Goal: Navigation & Orientation: Find specific page/section

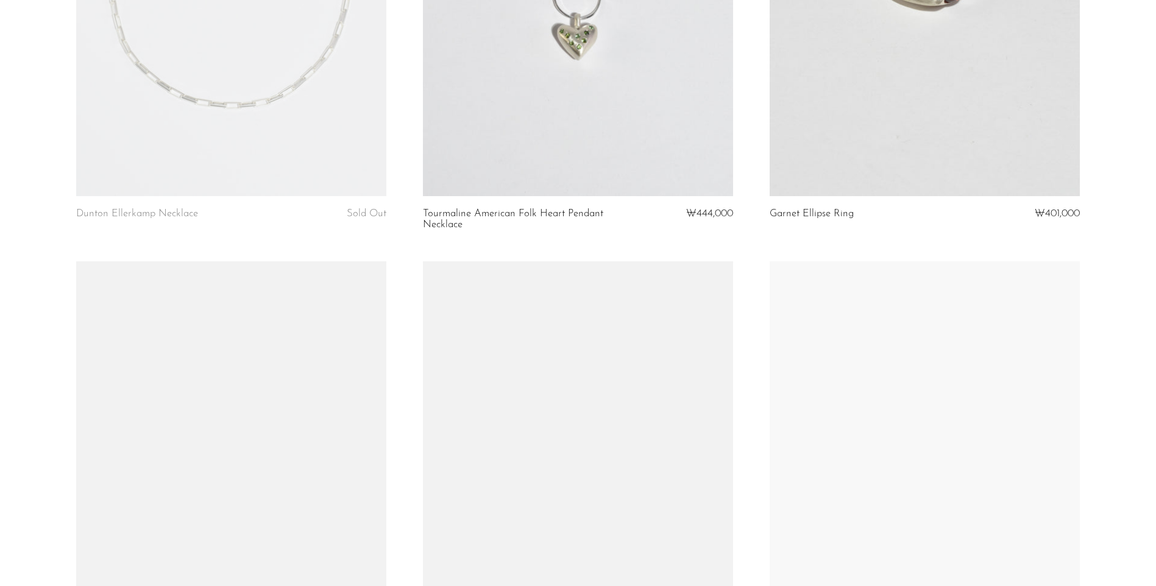
scroll to position [1158, 0]
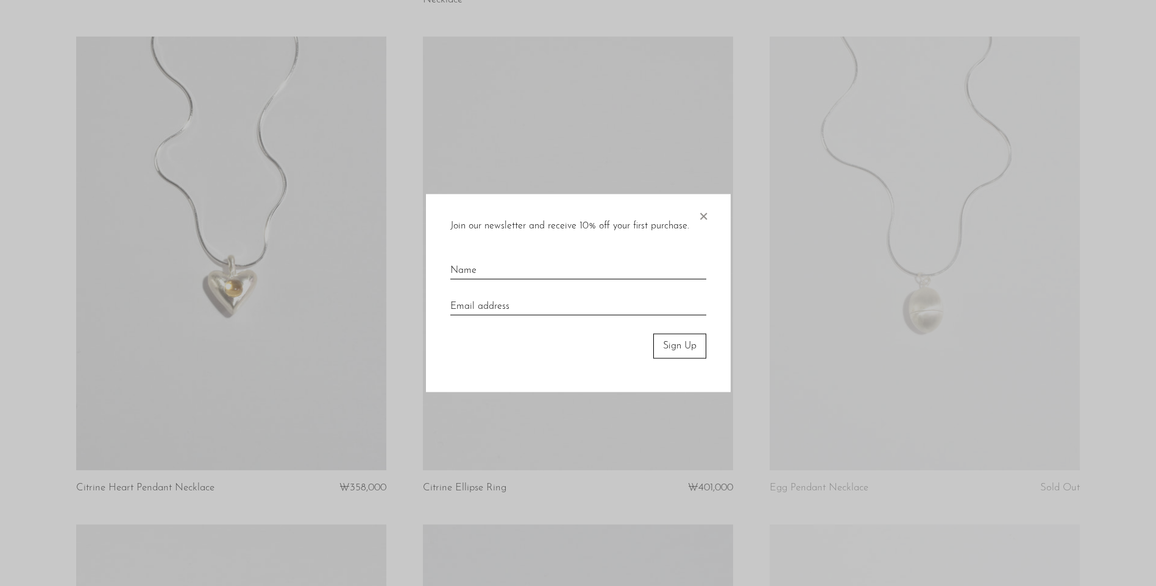
click at [709, 219] on div "Join our newsletter and receive 10% off your first purchase. × Sign Up" at bounding box center [578, 293] width 305 height 198
click at [704, 214] on span "×" at bounding box center [703, 213] width 12 height 39
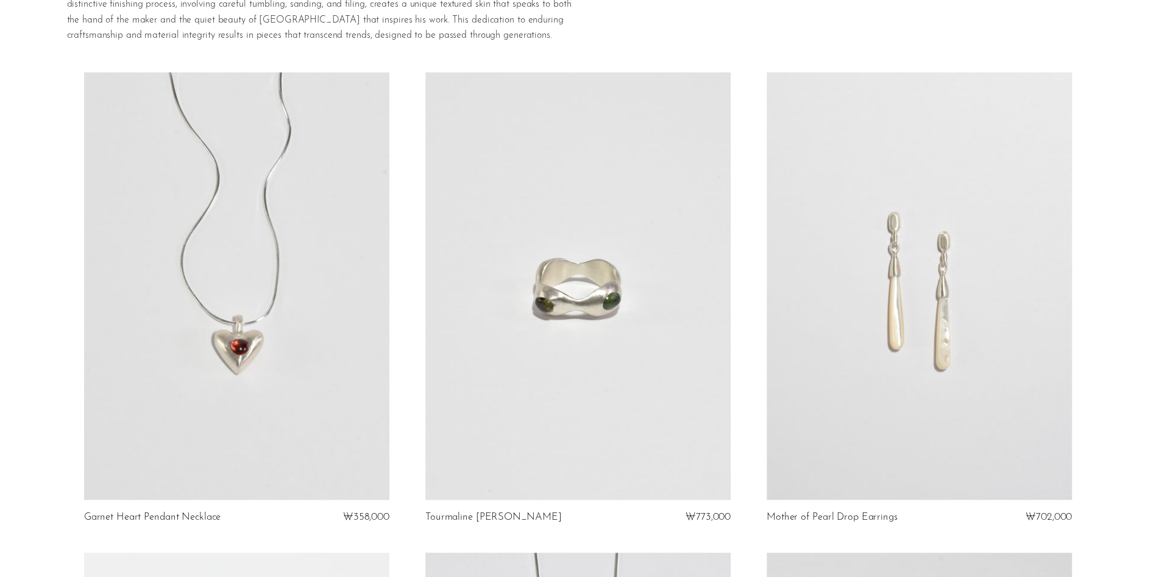
scroll to position [0, 0]
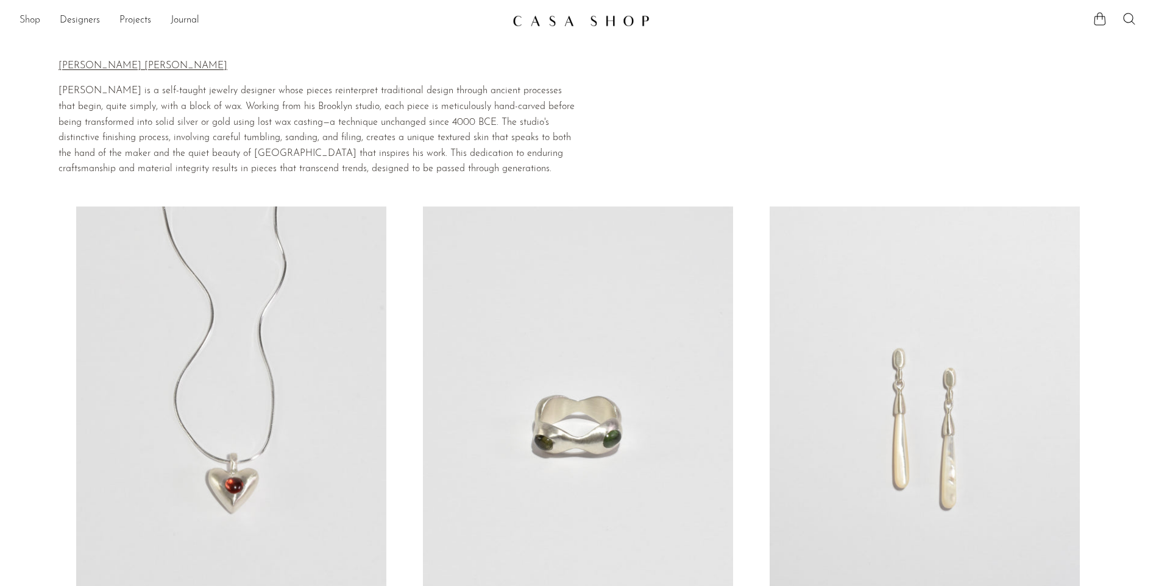
click at [37, 20] on link "Shop" at bounding box center [29, 21] width 21 height 16
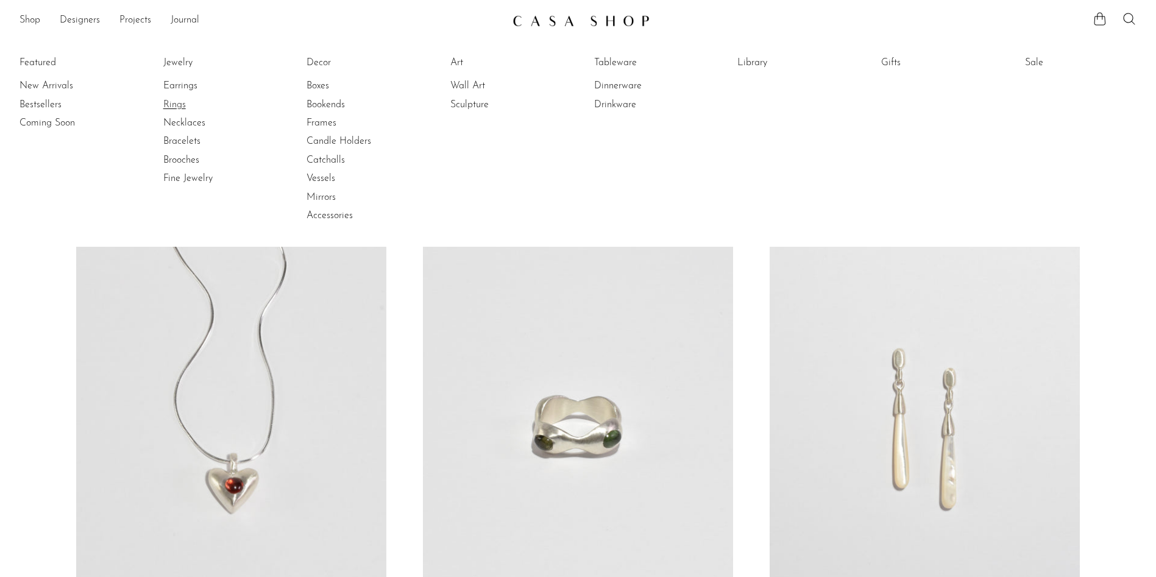
click at [179, 103] on link "Rings" at bounding box center [208, 104] width 91 height 13
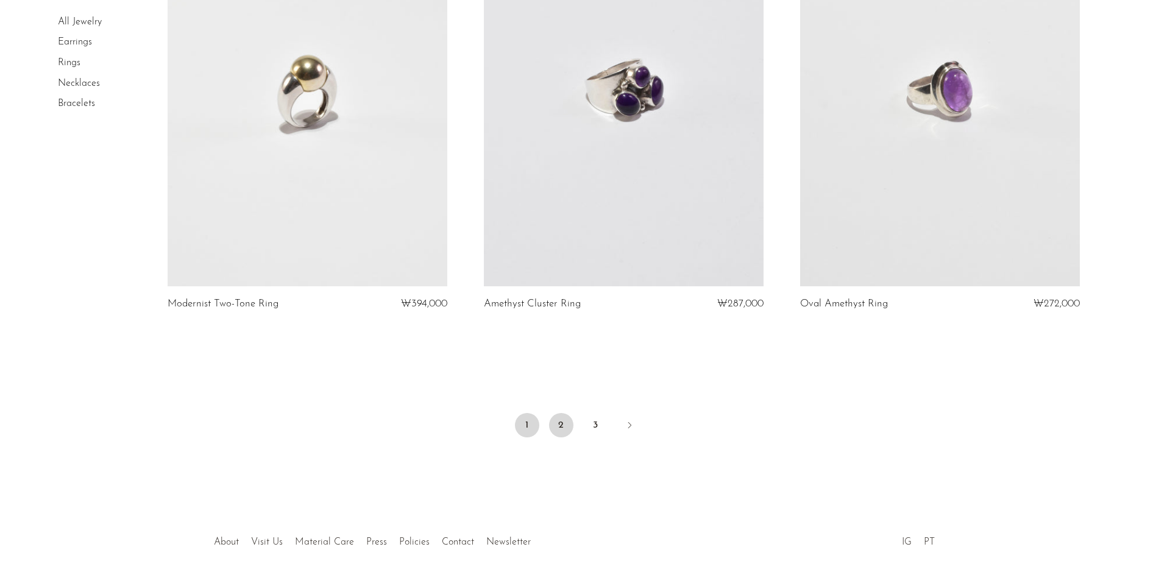
scroll to position [5118, 0]
click at [561, 423] on link "2" at bounding box center [561, 424] width 24 height 24
